Goal: Information Seeking & Learning: Learn about a topic

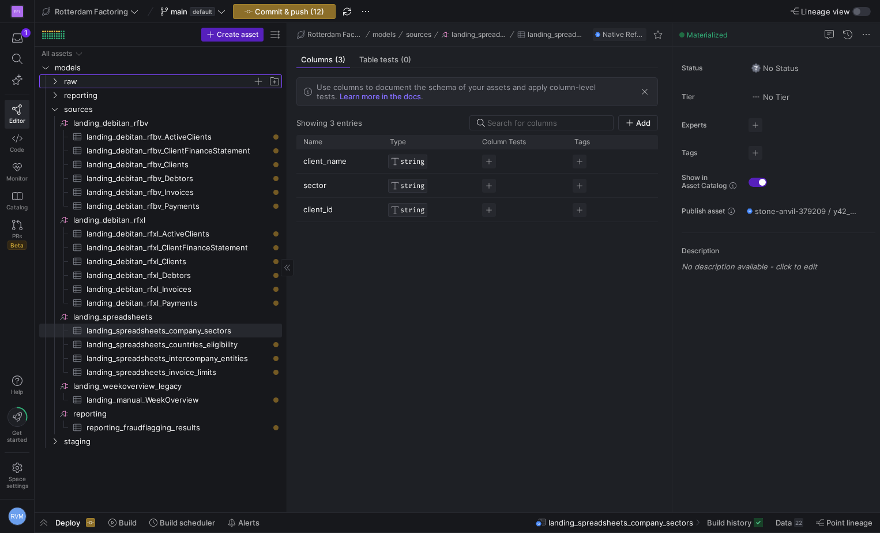
click at [54, 82] on icon "Press SPACE to select this row." at bounding box center [55, 81] width 8 height 7
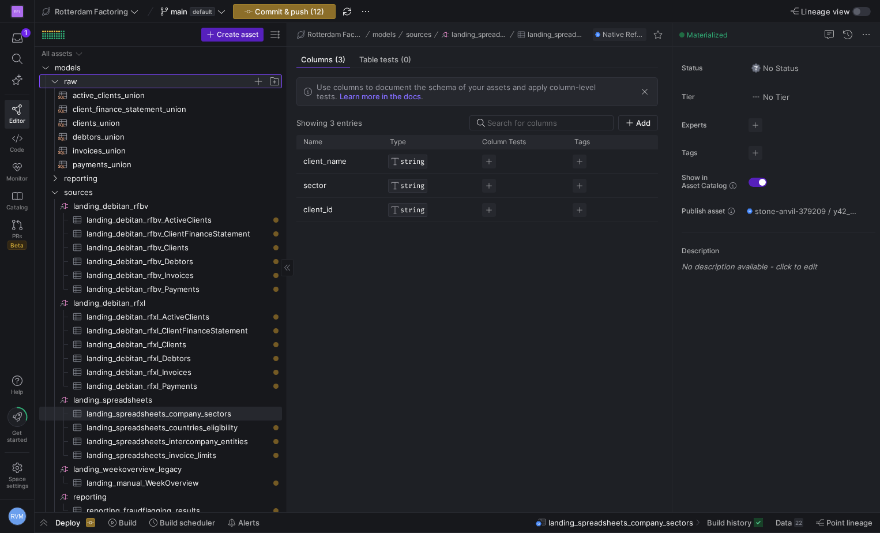
click at [52, 77] on y42-icon at bounding box center [54, 81] width 9 height 9
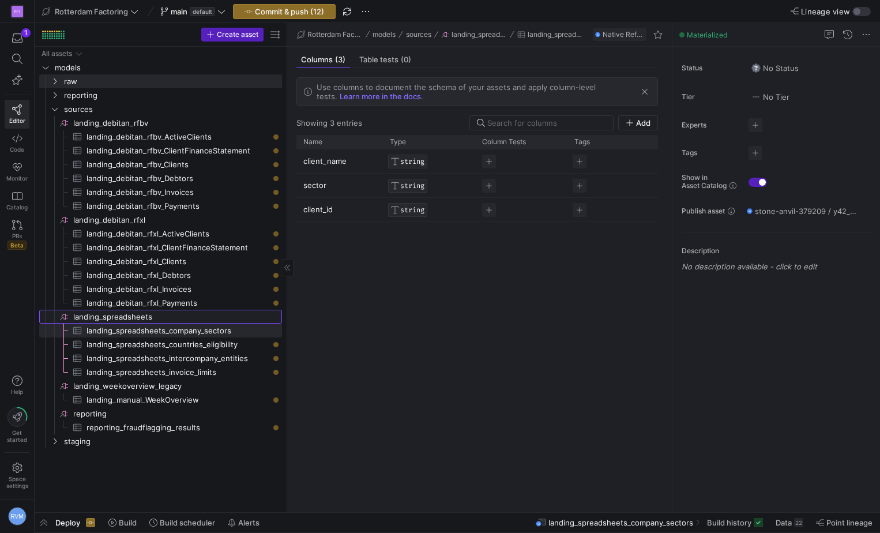
click at [63, 314] on icon "Press SPACE to select this row." at bounding box center [63, 316] width 9 height 9
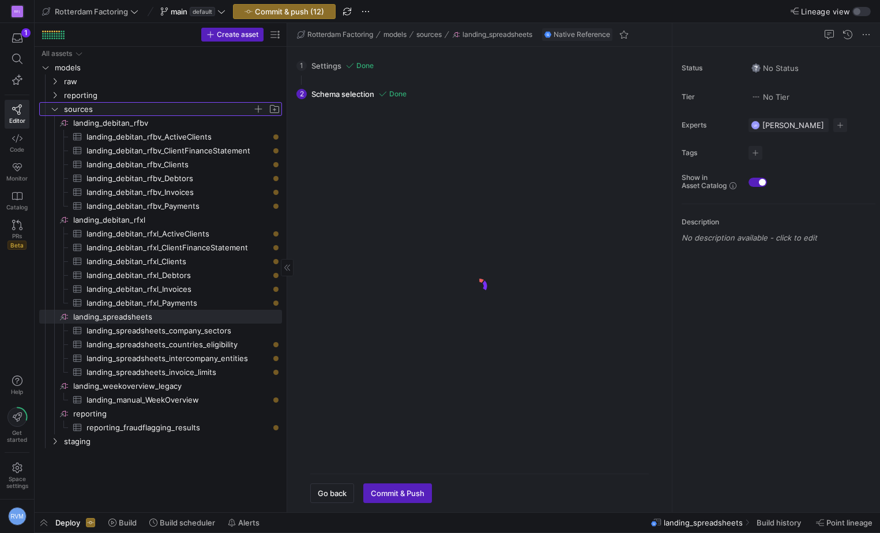
click at [53, 107] on icon "Press SPACE to select this row." at bounding box center [55, 109] width 8 height 7
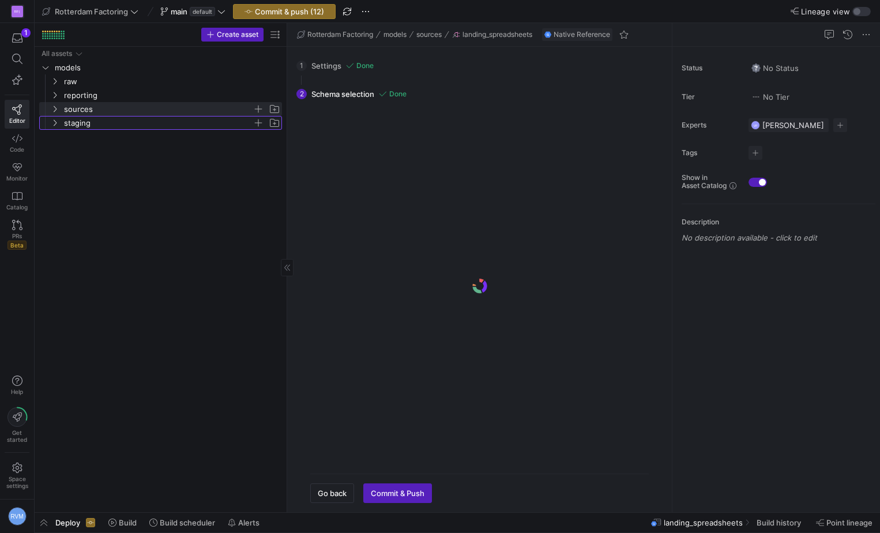
click at [56, 119] on y42-icon "Press SPACE to select this row." at bounding box center [54, 122] width 9 height 9
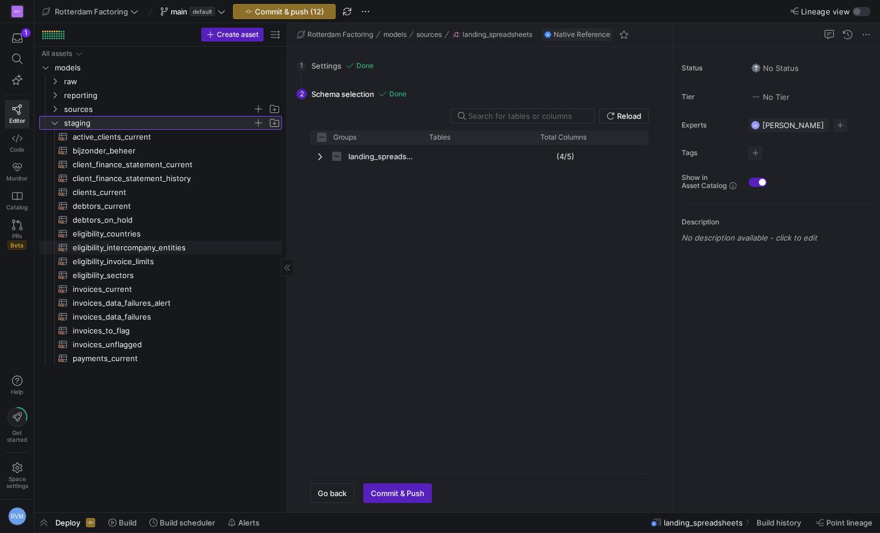
checkbox input "false"
click at [138, 248] on span "eligibility_intercompany_entities​​​​​​​​​​" at bounding box center [171, 247] width 196 height 13
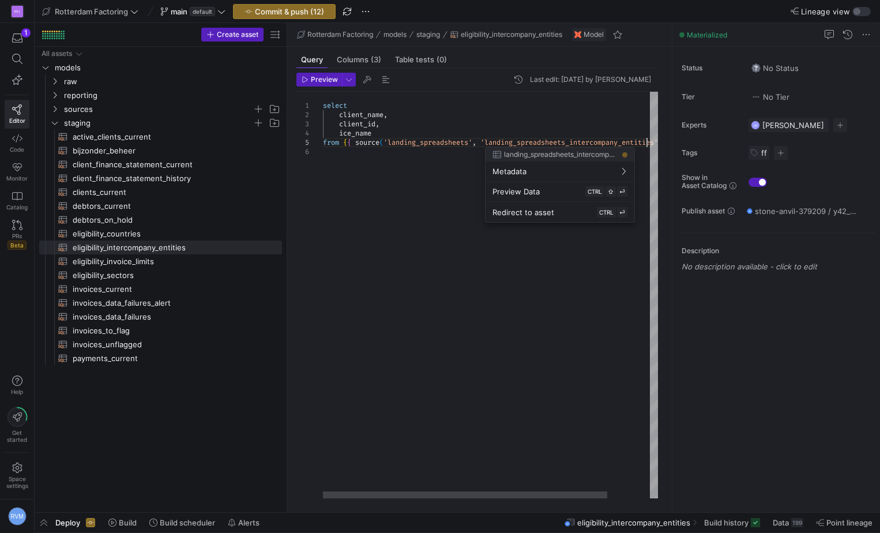
click at [649, 145] on div "select client_name , client_id , ice_name from { { source ( 'landing_spreadshee…" at bounding box center [515, 295] width 385 height 407
click at [370, 237] on div at bounding box center [440, 266] width 880 height 533
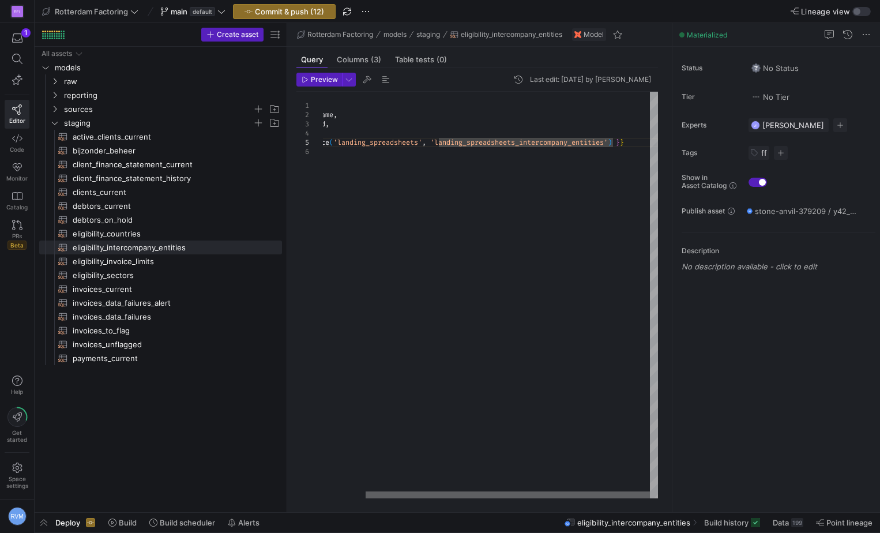
click at [484, 491] on div at bounding box center [508, 494] width 284 height 7
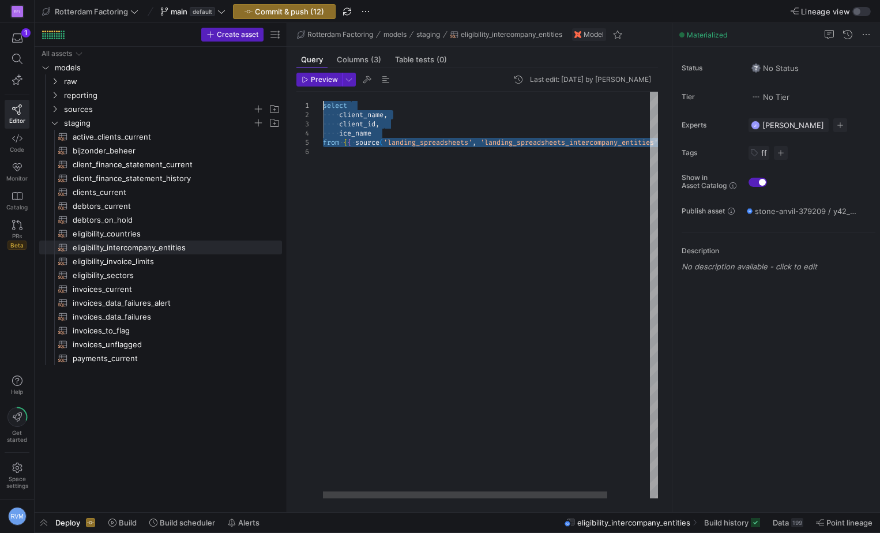
drag, startPoint x: 609, startPoint y: 145, endPoint x: 203, endPoint y: 63, distance: 413.8
click at [323, 92] on div "select client_name , client_id , ice_name from { { source ( 'landing_spreadshee…" at bounding box center [515, 295] width 385 height 407
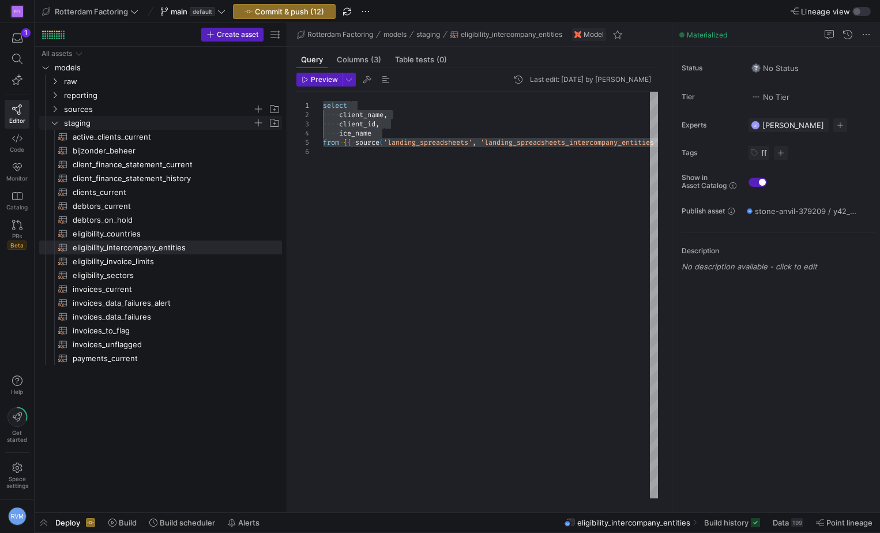
click at [50, 122] on y42-icon "Press SPACE to select this row." at bounding box center [54, 122] width 9 height 9
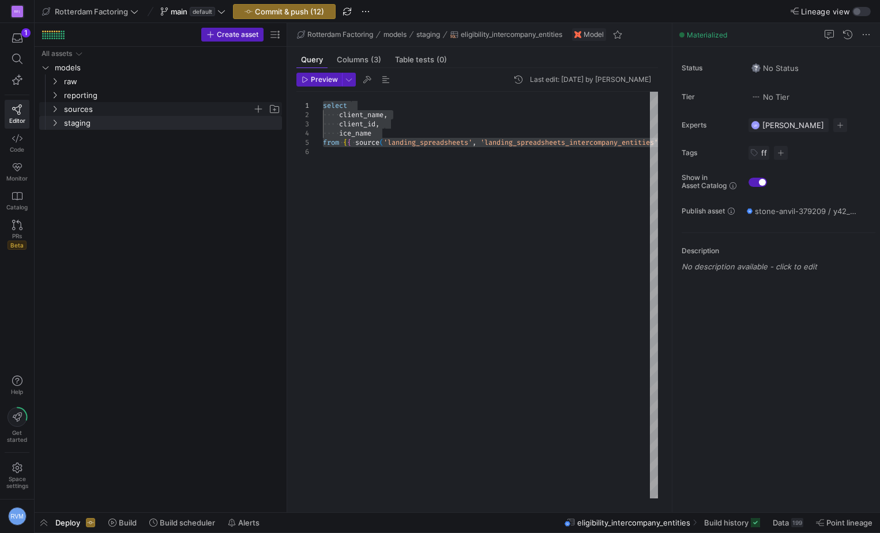
click at [55, 109] on icon "Press SPACE to select this row." at bounding box center [55, 109] width 8 height 7
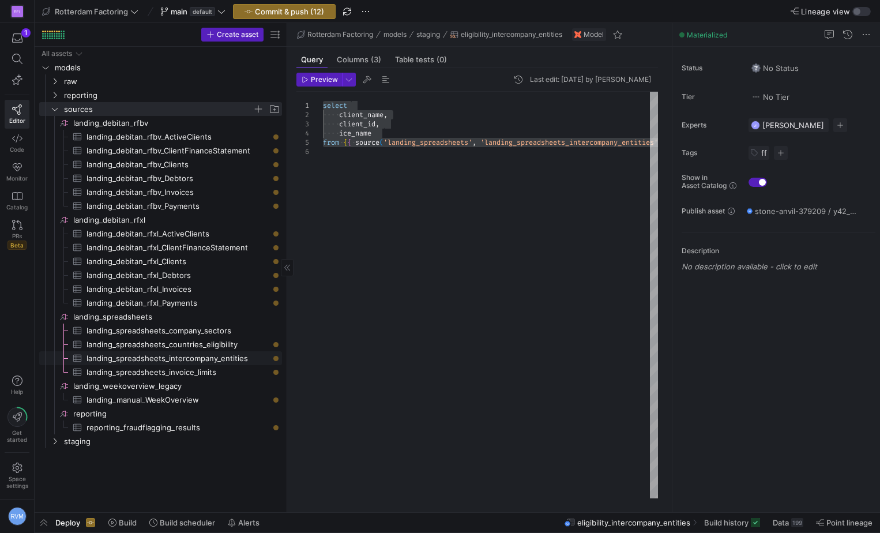
click at [197, 357] on span "landing_spreadsheets_intercompany_entities​​​​​​​​​" at bounding box center [178, 358] width 182 height 13
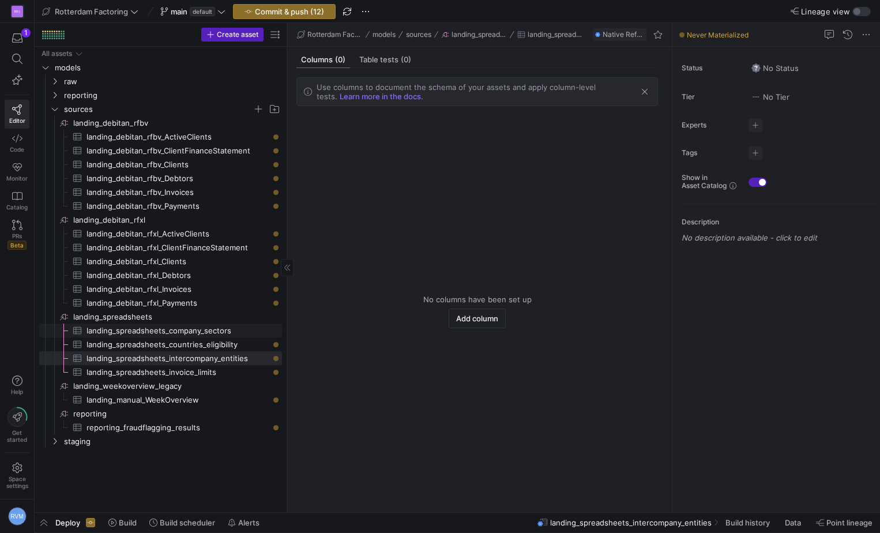
drag, startPoint x: 197, startPoint y: 331, endPoint x: 195, endPoint y: 345, distance: 14.0
click at [197, 332] on span "landing_spreadsheets_company_sectors​​​​​​​​​" at bounding box center [178, 330] width 182 height 13
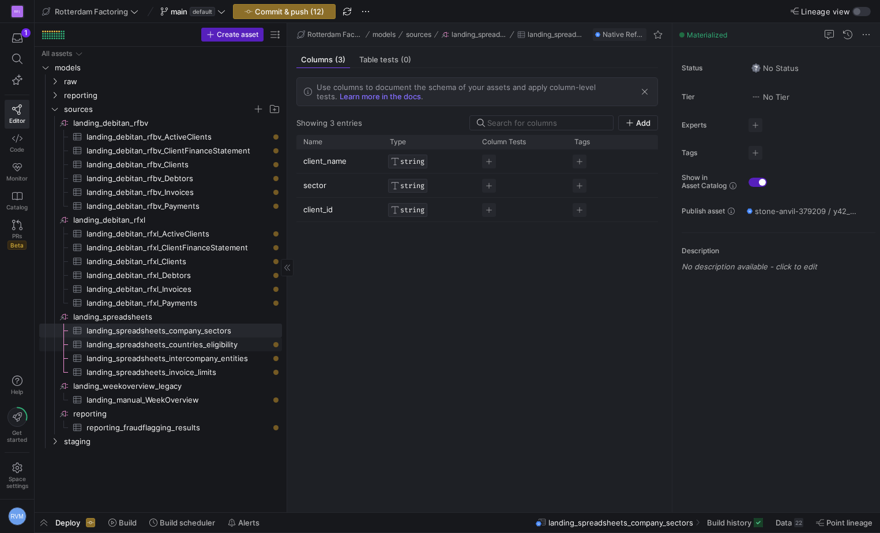
click at [209, 341] on span "landing_spreadsheets_countries_eligibility​​​​​​​​​" at bounding box center [178, 344] width 182 height 13
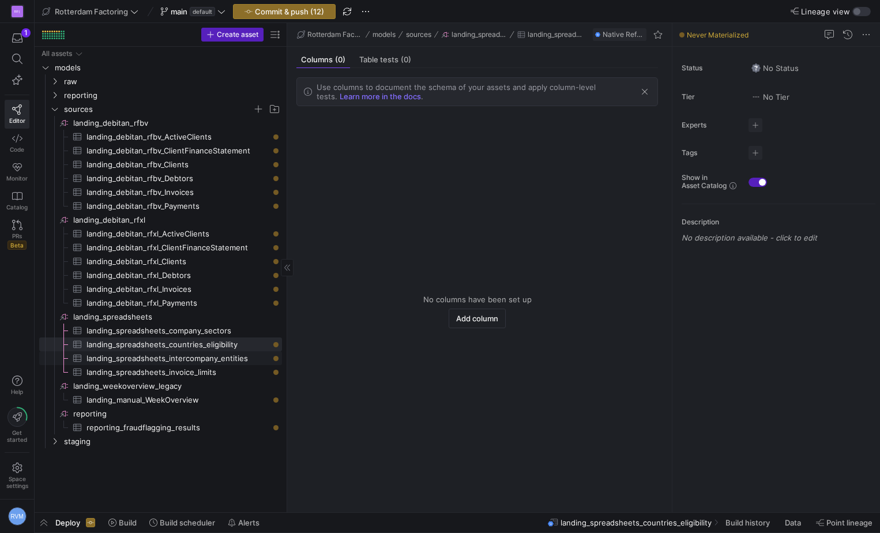
click at [202, 358] on span "landing_spreadsheets_intercompany_entities​​​​​​​​​" at bounding box center [178, 358] width 182 height 13
click at [183, 325] on span "landing_spreadsheets_company_sectors​​​​​​​​​" at bounding box center [178, 330] width 182 height 13
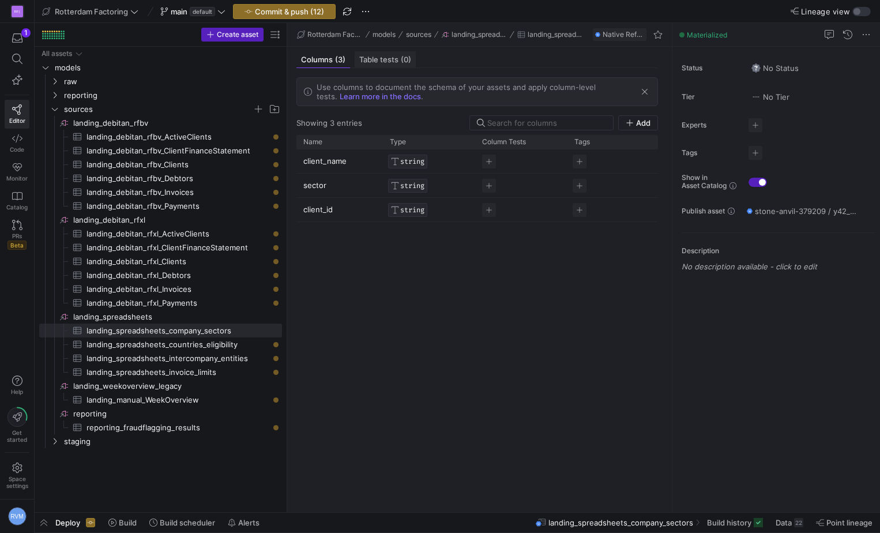
click at [384, 57] on span "Table tests (0)" at bounding box center [385, 59] width 52 height 7
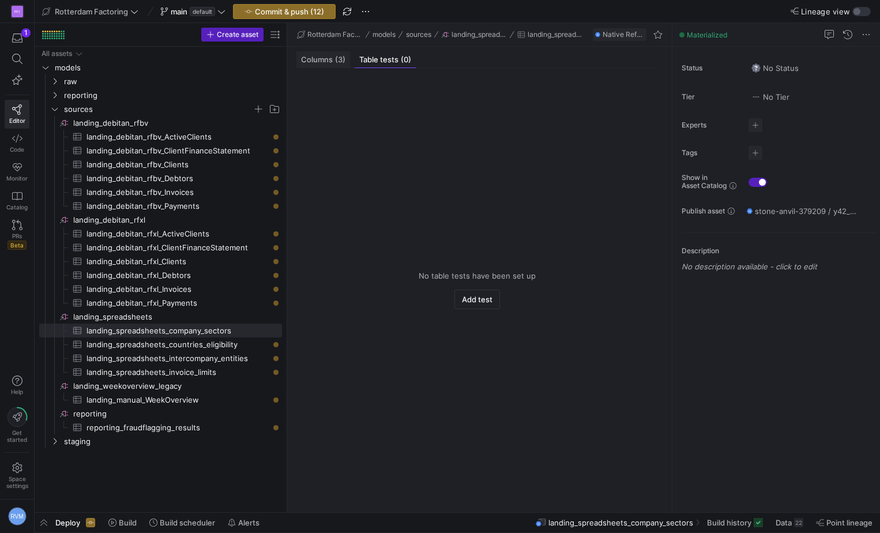
click at [325, 61] on span "Columns (3)" at bounding box center [323, 59] width 44 height 7
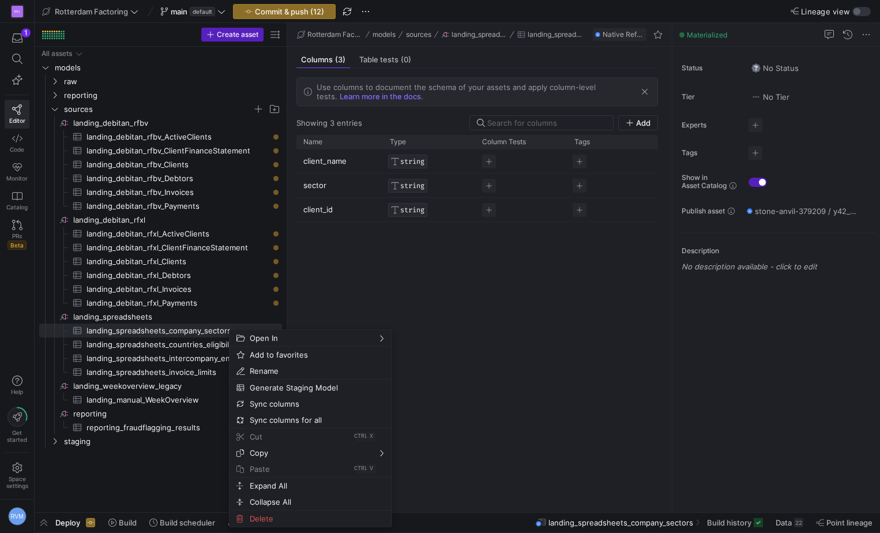
click at [444, 296] on div "client_name STRING sector STRING client_id STRING" at bounding box center [477, 326] width 362 height 354
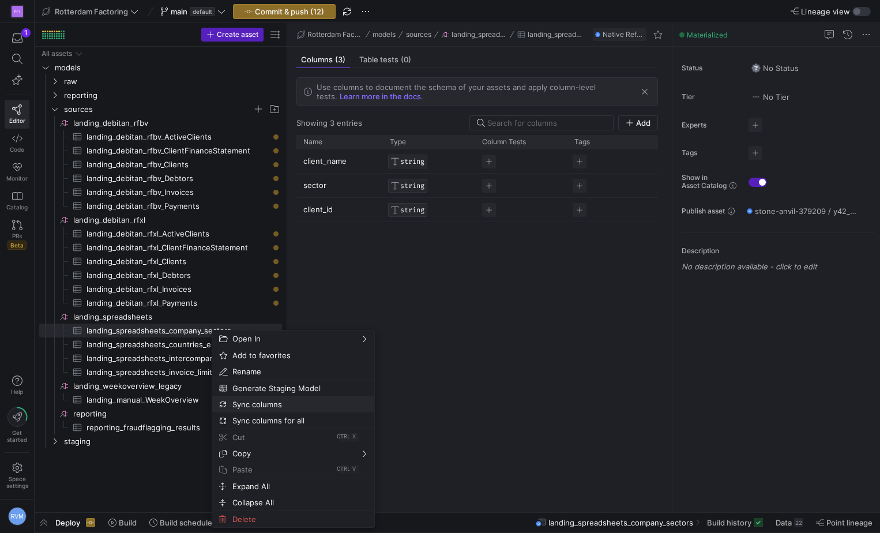
click at [261, 401] on span "Sync columns" at bounding box center [283, 404] width 111 height 16
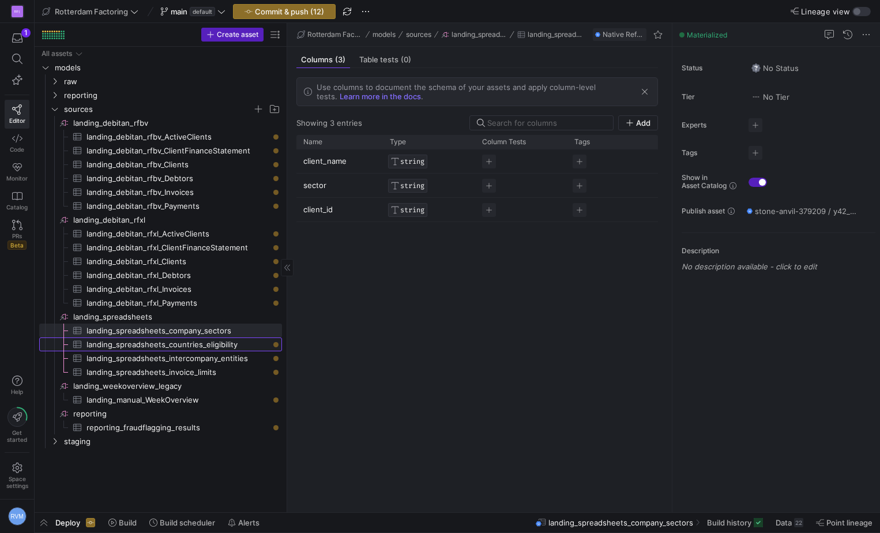
click at [232, 345] on span "landing_spreadsheets_countries_eligibility​​​​​​​​​" at bounding box center [178, 344] width 182 height 13
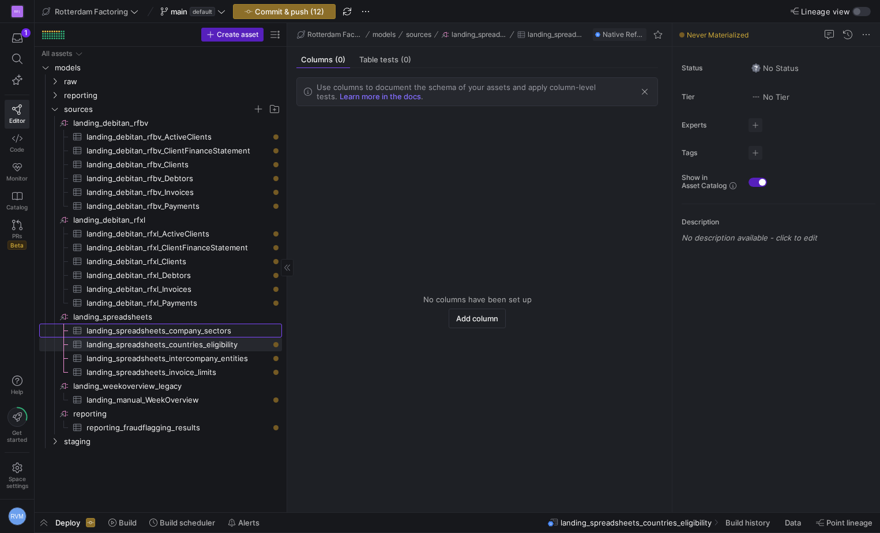
click at [222, 328] on span "landing_spreadsheets_company_sectors​​​​​​​​​" at bounding box center [178, 330] width 182 height 13
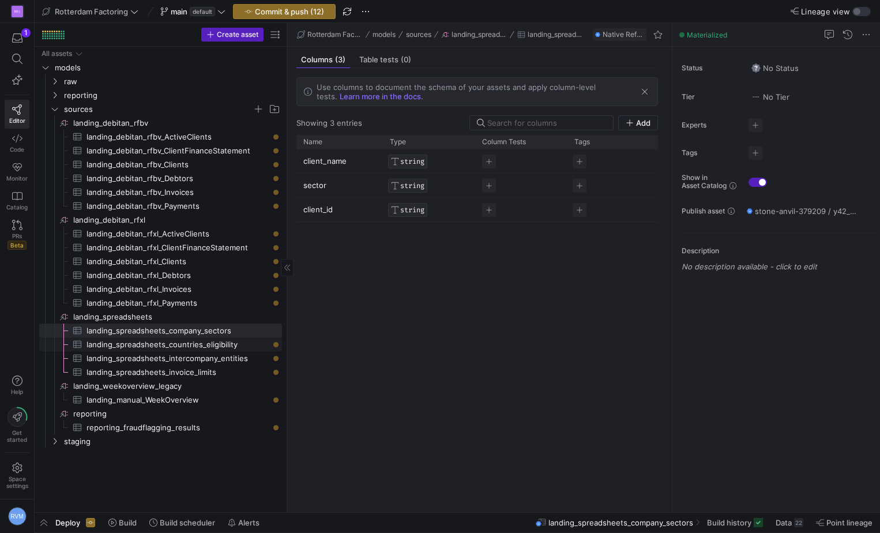
click at [218, 343] on span "landing_spreadsheets_countries_eligibility​​​​​​​​​" at bounding box center [178, 344] width 182 height 13
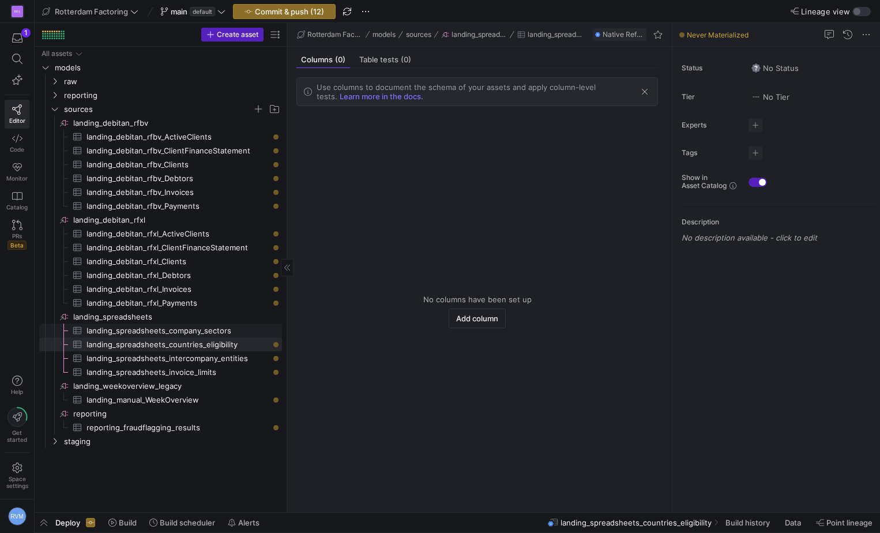
click at [216, 330] on span "landing_spreadsheets_company_sectors​​​​​​​​​" at bounding box center [178, 330] width 182 height 13
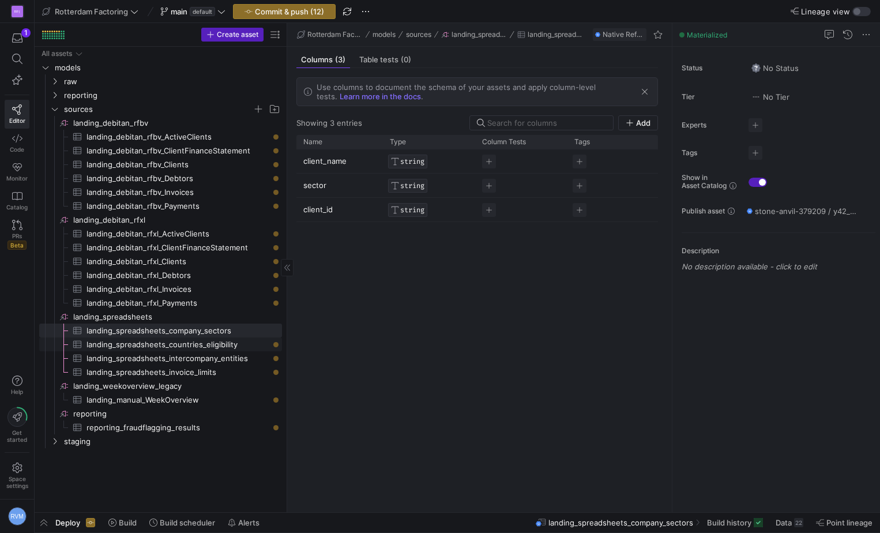
click at [224, 343] on span "landing_spreadsheets_countries_eligibility​​​​​​​​​" at bounding box center [178, 344] width 182 height 13
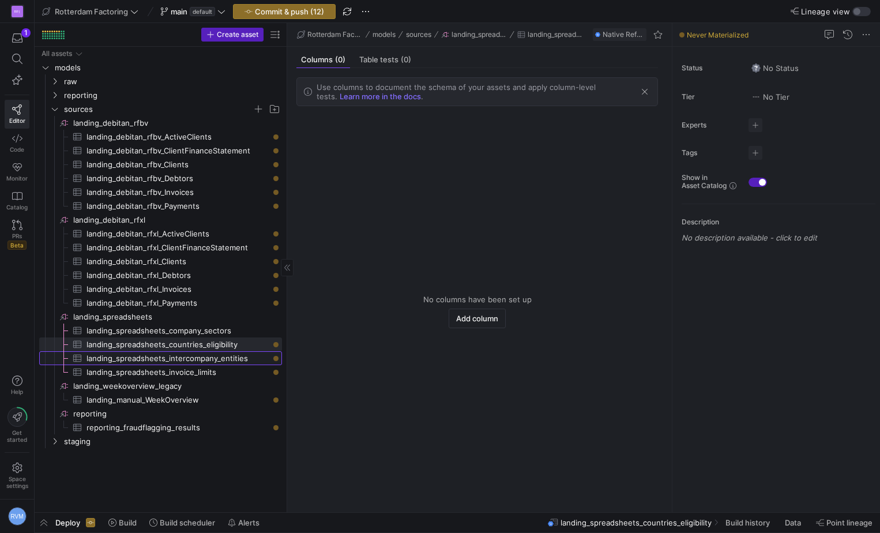
click at [209, 359] on span "landing_spreadsheets_intercompany_entities​​​​​​​​​" at bounding box center [178, 358] width 182 height 13
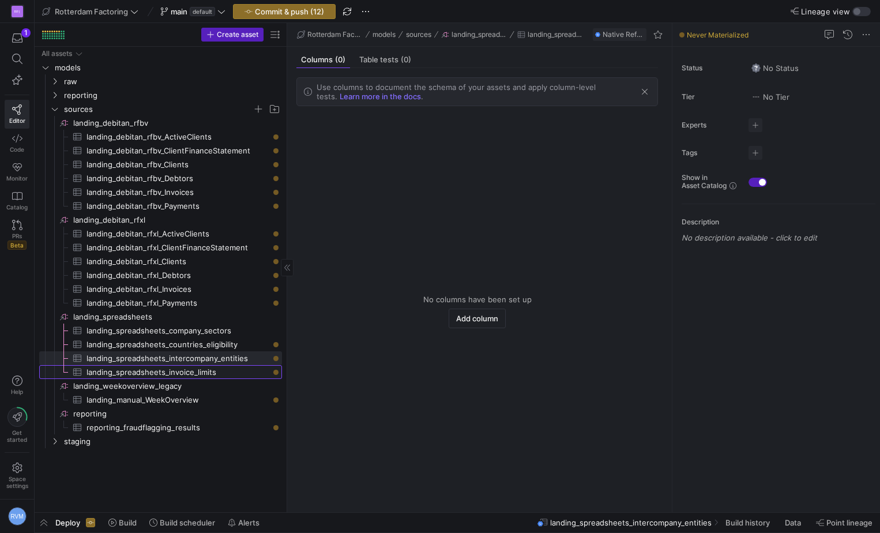
click at [202, 369] on span "landing_spreadsheets_invoice_limits​​​​​​​​​" at bounding box center [178, 372] width 182 height 13
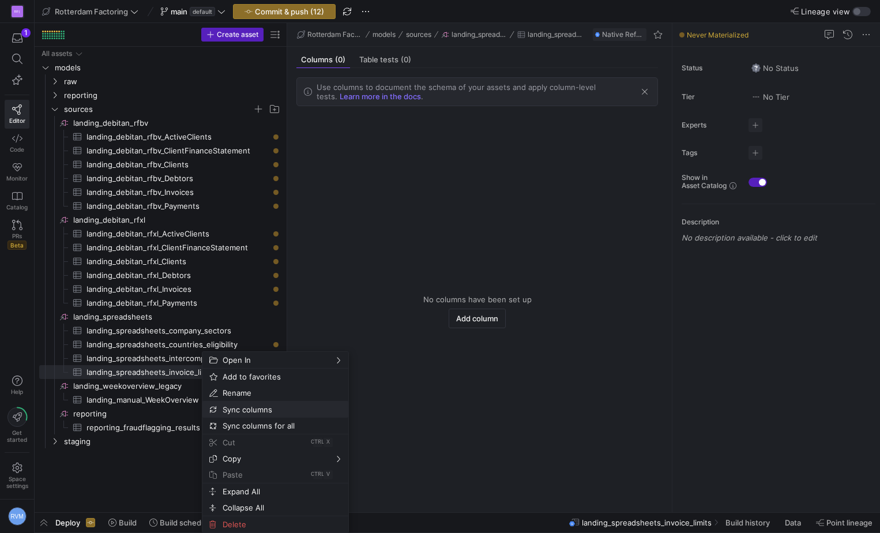
click at [262, 410] on span "Sync columns" at bounding box center [265, 409] width 95 height 16
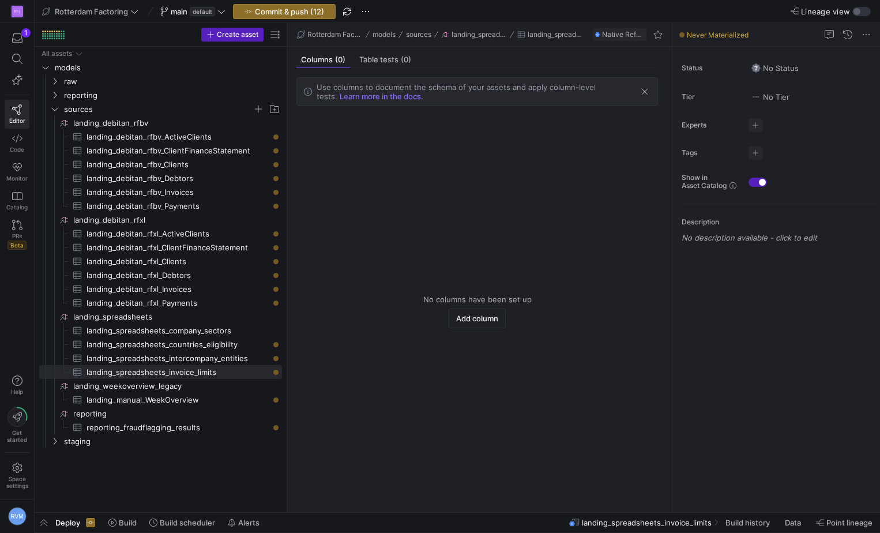
click at [649, 92] on span "button" at bounding box center [645, 92] width 12 height 12
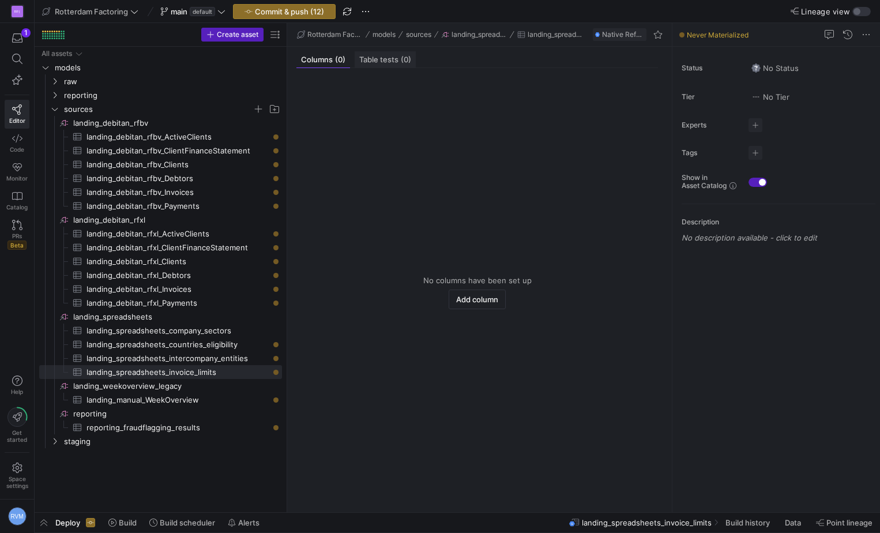
click at [373, 66] on div "Table tests (0)" at bounding box center [385, 59] width 61 height 17
click at [322, 58] on span "Columns (0)" at bounding box center [323, 59] width 44 height 7
click at [219, 360] on span "landing_spreadsheets_intercompany_entities​​​​​​​​​" at bounding box center [178, 358] width 182 height 13
click at [234, 301] on span "landing_debitan_rfxl_Payments​​​​​​​​​" at bounding box center [178, 302] width 182 height 13
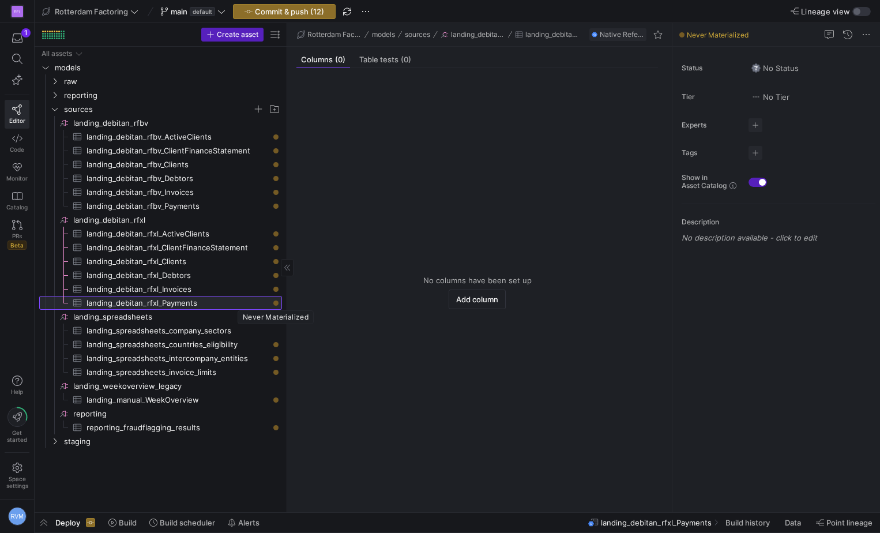
click at [274, 302] on div at bounding box center [275, 303] width 5 height 5
click at [222, 355] on span "landing_spreadsheets_intercompany_entities​​​​​​​​​" at bounding box center [178, 358] width 182 height 13
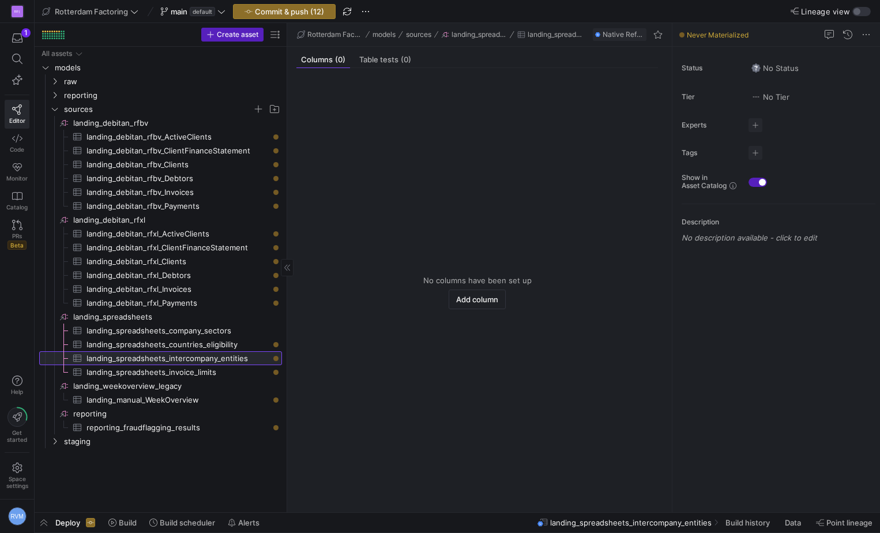
click at [275, 358] on div at bounding box center [275, 358] width 5 height 5
click at [624, 332] on y42-empty-state "No columns have been set up Add column" at bounding box center [477, 292] width 362 height 421
click at [134, 136] on span "landing_debitan_rfbv_ActiveClients​​​​​​​​​" at bounding box center [178, 136] width 182 height 13
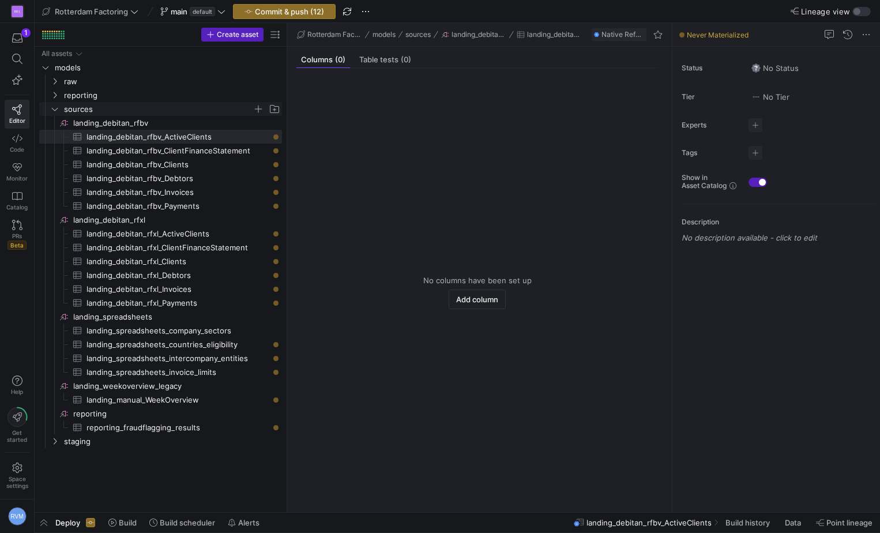
click at [55, 106] on icon "Press SPACE to select this row." at bounding box center [55, 109] width 8 height 7
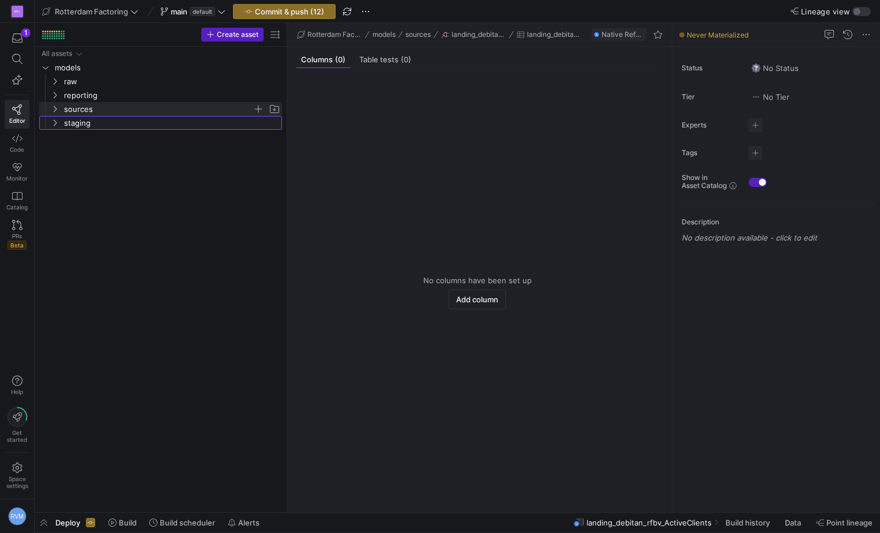
click at [55, 123] on icon "Press SPACE to select this row." at bounding box center [55, 122] width 8 height 7
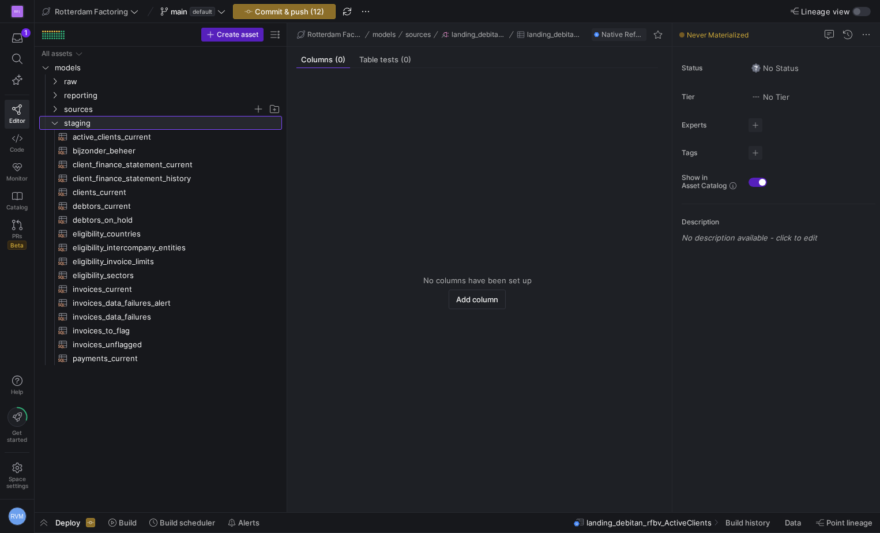
click at [54, 123] on icon at bounding box center [55, 122] width 8 height 7
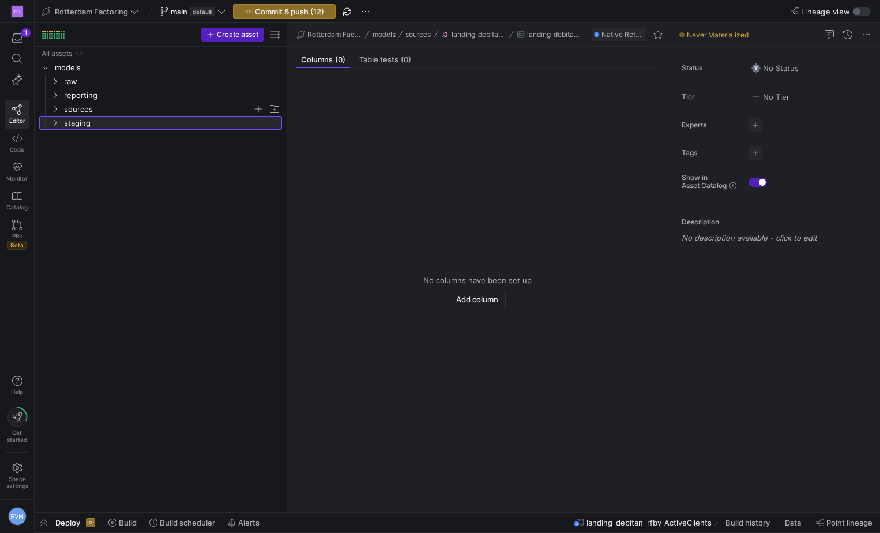
click at [54, 123] on icon at bounding box center [55, 122] width 8 height 7
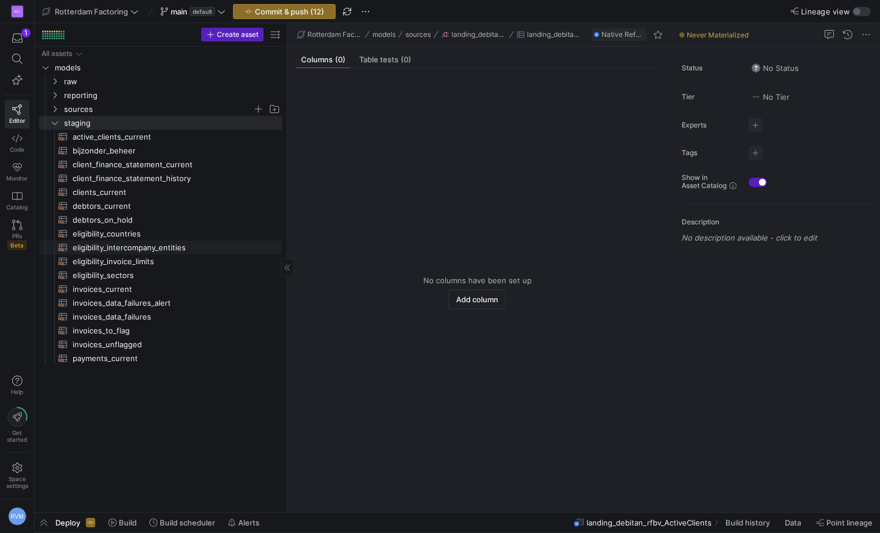
click at [128, 245] on span "eligibility_intercompany_entities​​​​​​​​​​" at bounding box center [171, 247] width 196 height 13
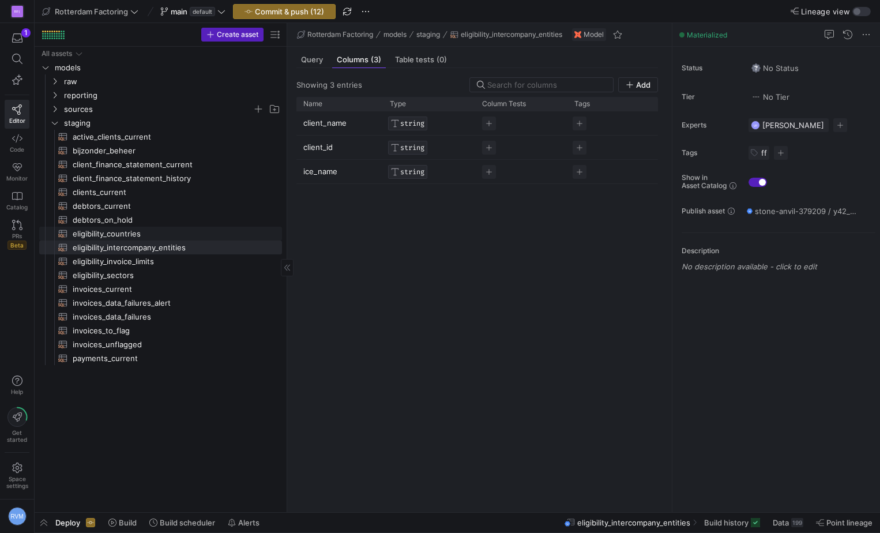
click at [127, 227] on span "eligibility_countries​​​​​​​​​​" at bounding box center [171, 233] width 196 height 13
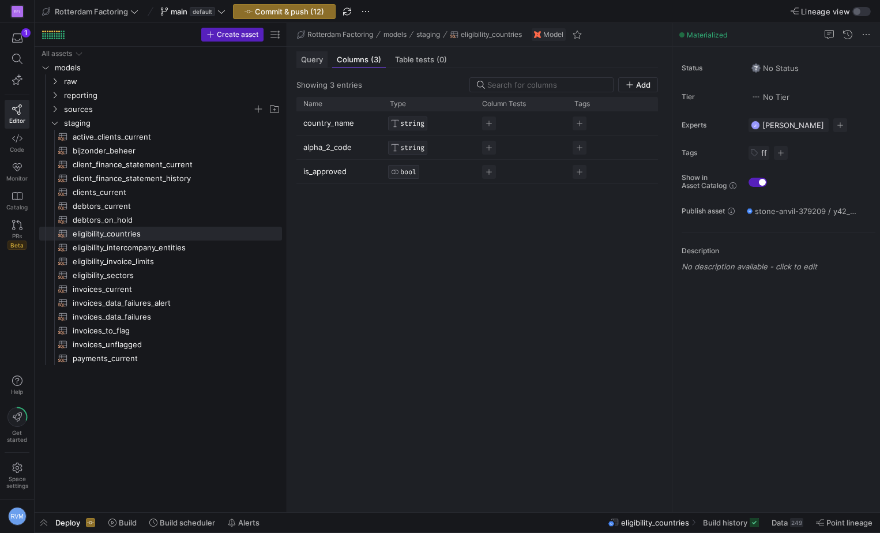
click at [314, 61] on span "Query" at bounding box center [312, 59] width 22 height 7
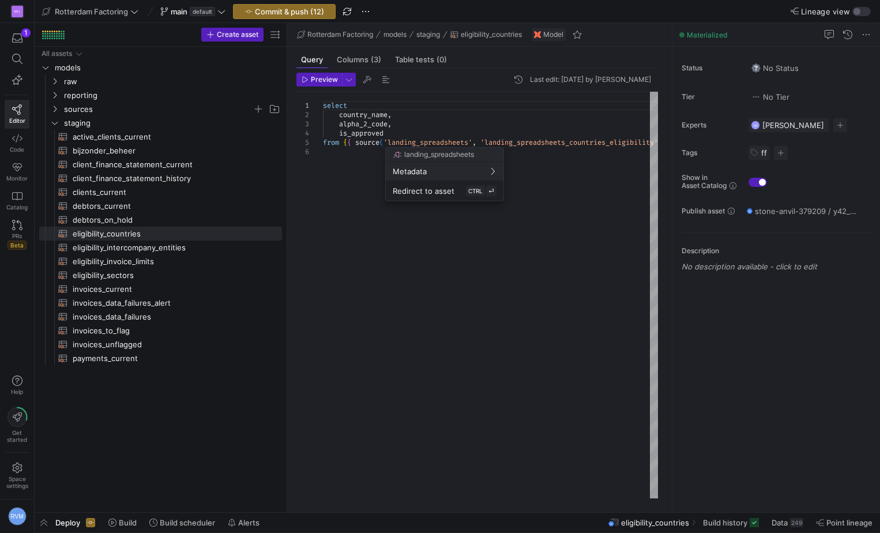
click at [354, 58] on div at bounding box center [440, 266] width 880 height 533
click at [361, 57] on span "Columns (3)" at bounding box center [359, 59] width 44 height 7
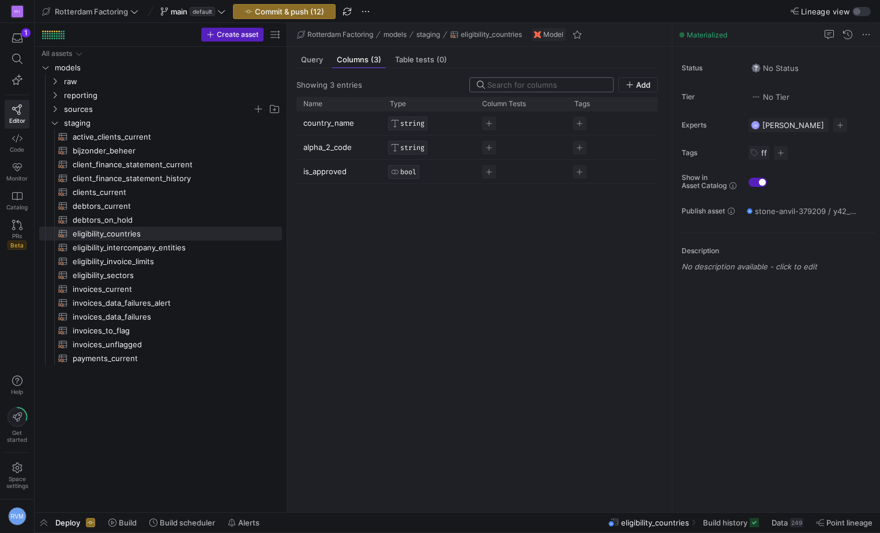
click at [546, 85] on input at bounding box center [546, 84] width 119 height 9
click at [306, 59] on span "Query" at bounding box center [312, 59] width 22 height 7
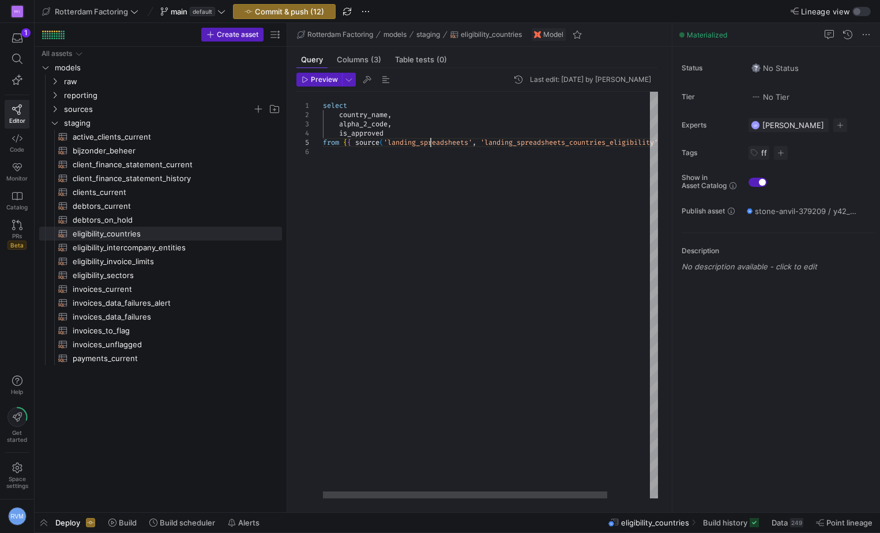
click at [429, 140] on div "select country_name , alpha_2_code , is_approved from { { source ( 'landing_spr…" at bounding box center [515, 295] width 385 height 407
click at [455, 491] on div at bounding box center [465, 494] width 284 height 7
click at [324, 77] on span "Preview" at bounding box center [324, 80] width 27 height 8
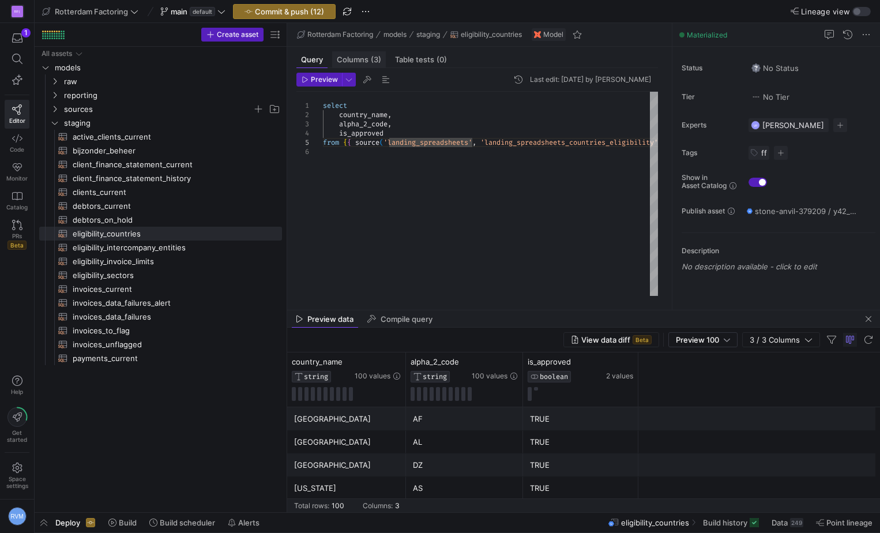
click at [357, 59] on span "Columns (3)" at bounding box center [359, 59] width 44 height 7
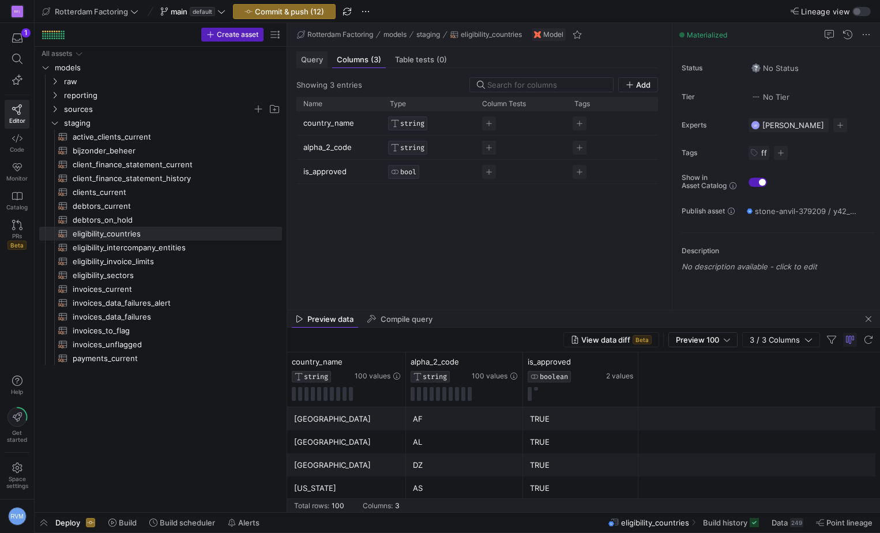
click at [314, 57] on span "Query" at bounding box center [312, 59] width 22 height 7
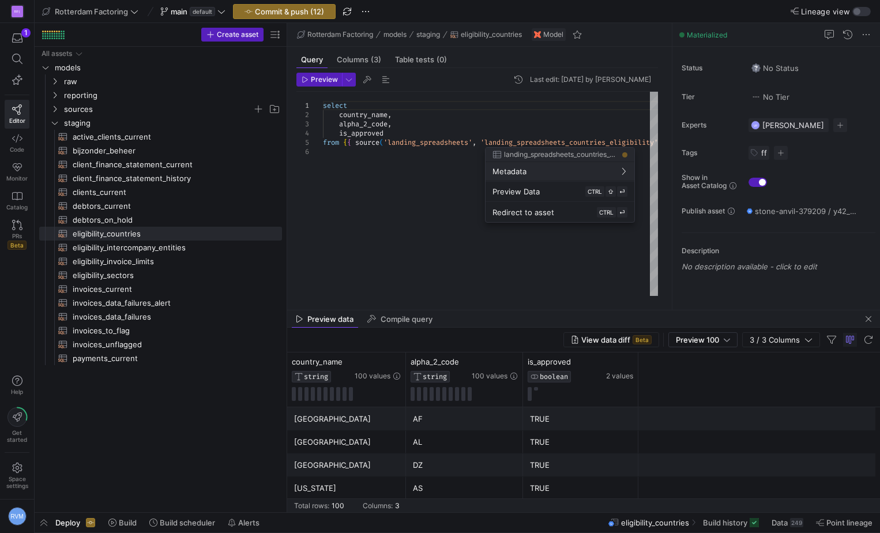
click at [49, 120] on div at bounding box center [440, 266] width 880 height 533
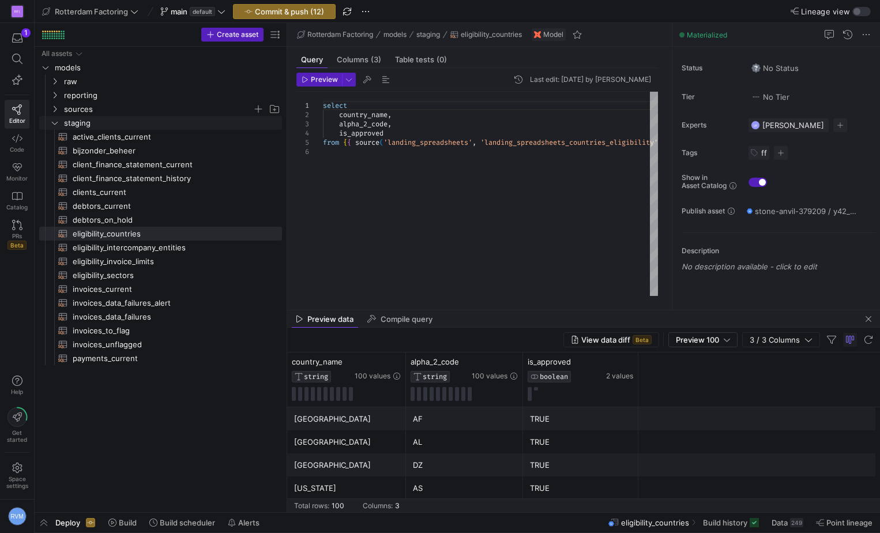
click at [51, 119] on icon "Press SPACE to select this row." at bounding box center [55, 122] width 8 height 7
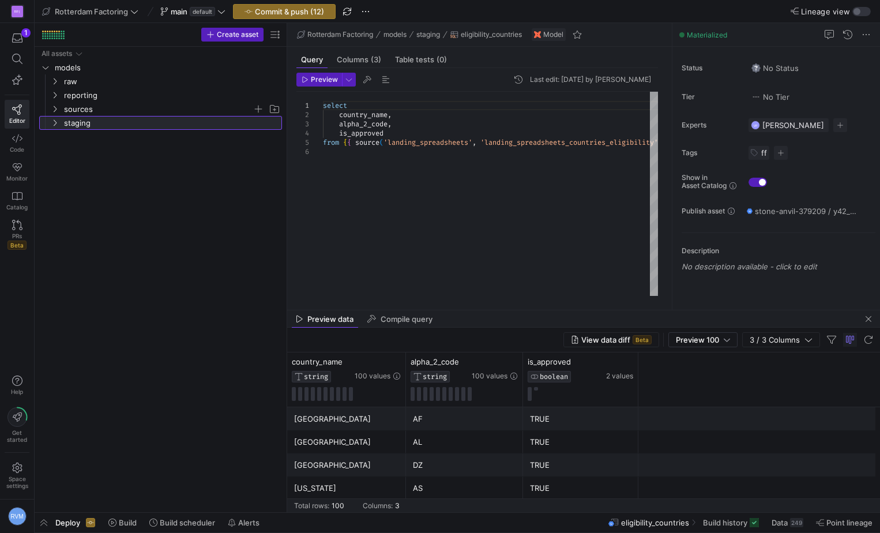
click at [55, 123] on icon at bounding box center [55, 122] width 8 height 7
